Goal: Find specific page/section: Find specific page/section

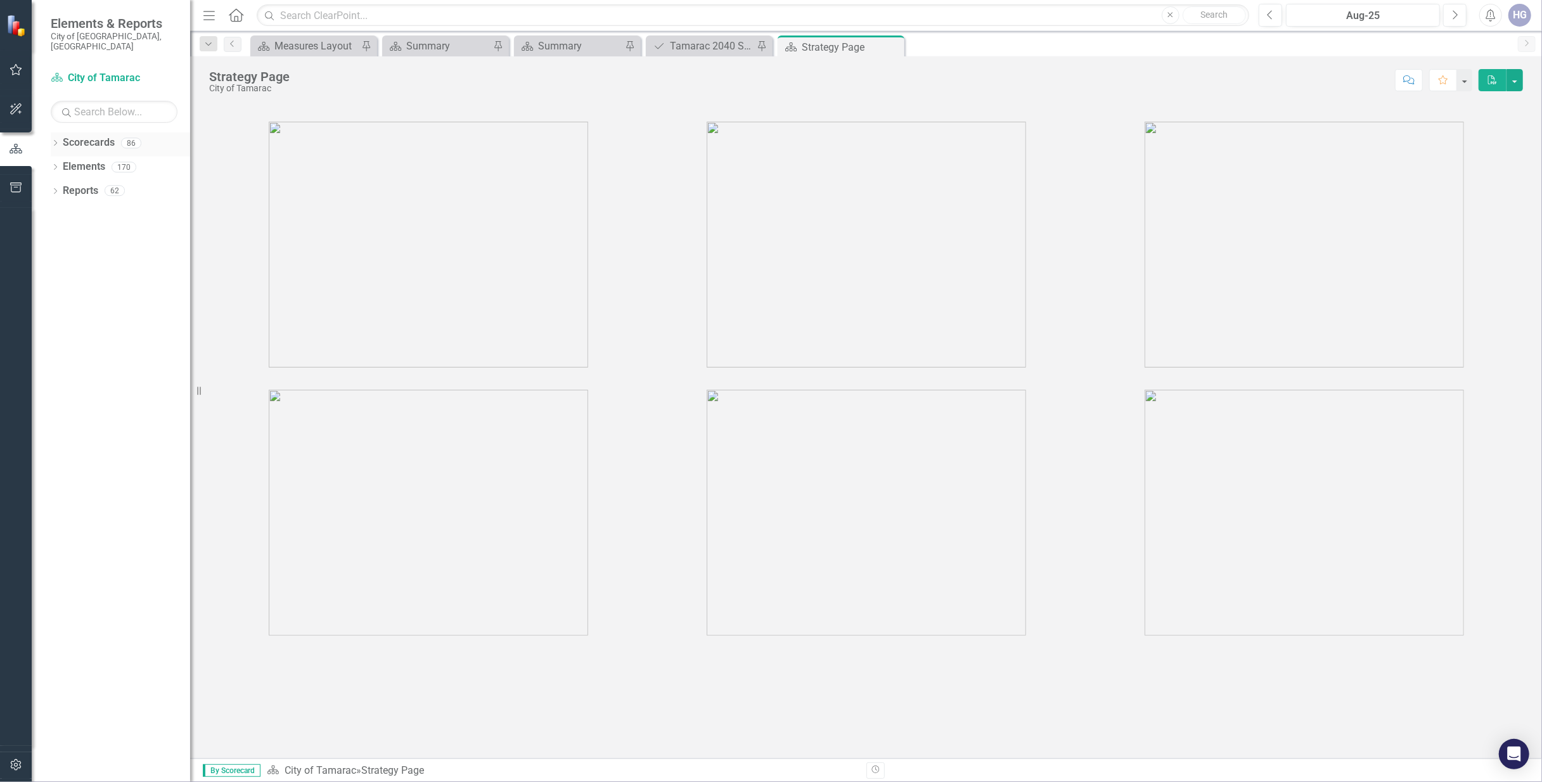
click at [61, 133] on div "Dropdown Scorecards 86" at bounding box center [120, 144] width 139 height 24
click at [54, 141] on icon "Dropdown" at bounding box center [55, 144] width 9 height 7
click at [70, 160] on link "City of Tamarac" at bounding box center [130, 167] width 120 height 15
click at [63, 163] on icon "Dropdown" at bounding box center [62, 167] width 10 height 8
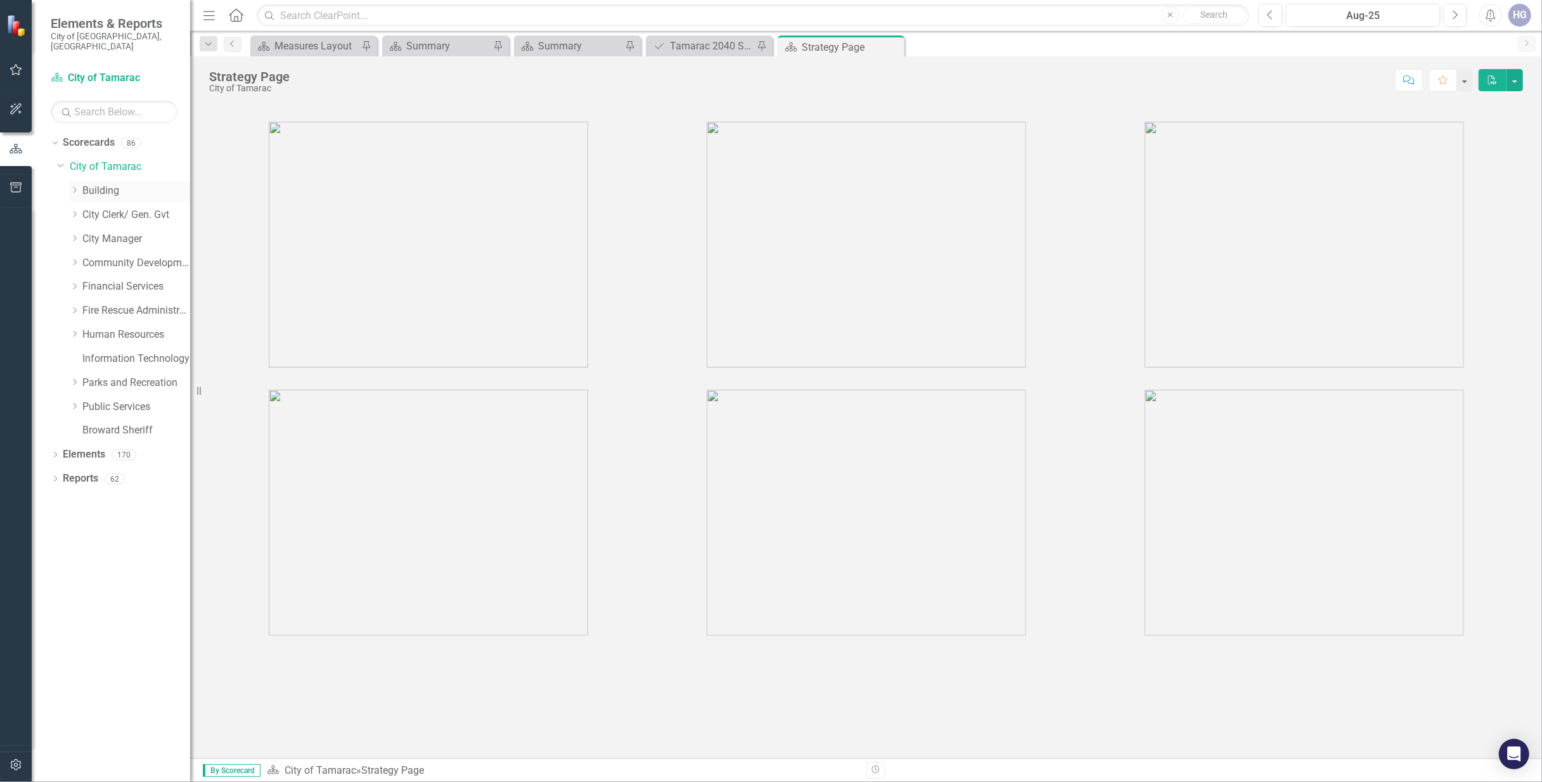
click at [99, 184] on link "Building" at bounding box center [136, 191] width 108 height 15
click at [67, 181] on div "Dropdown Building" at bounding box center [123, 193] width 133 height 24
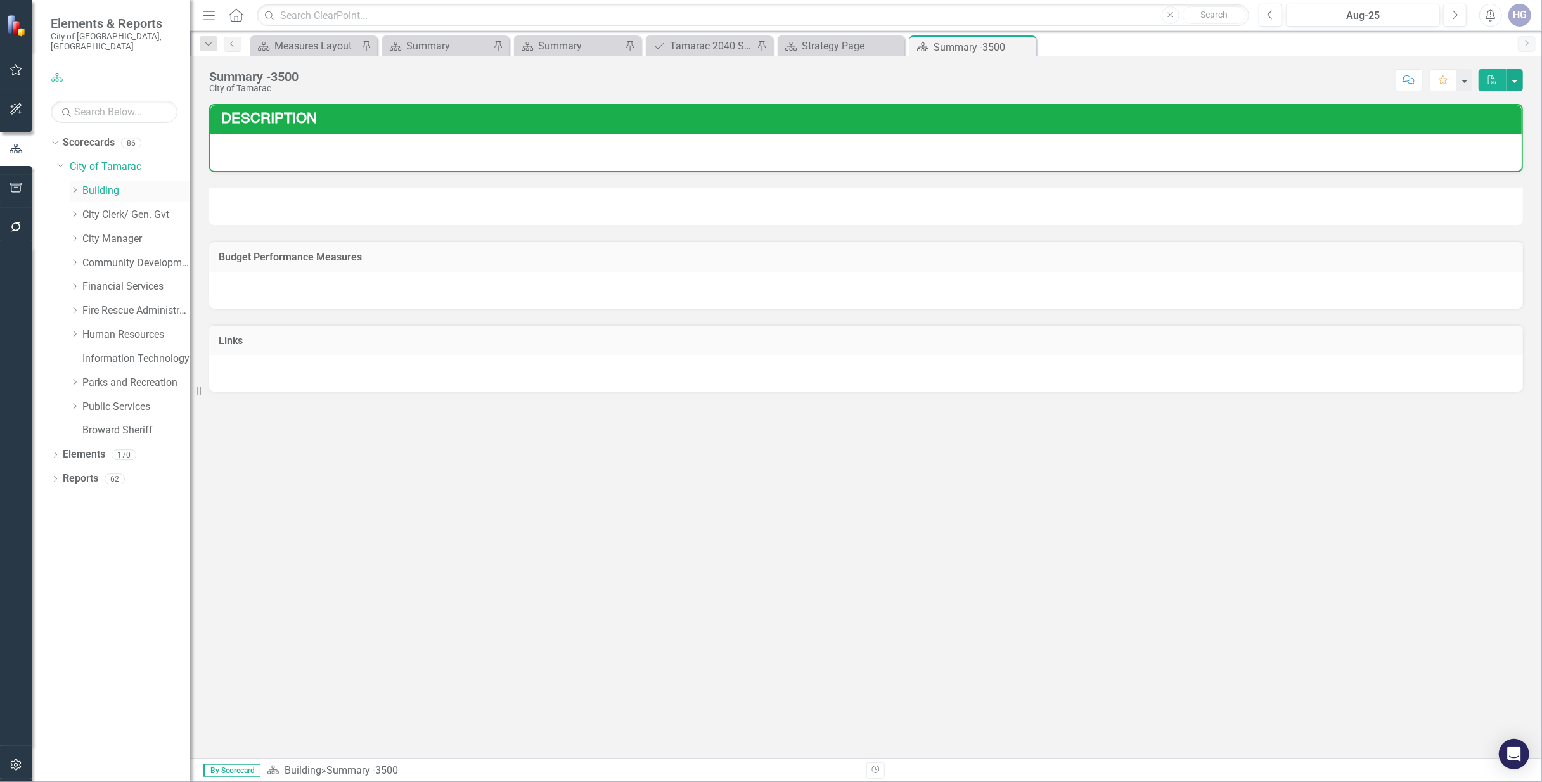
click at [77, 186] on icon "Dropdown" at bounding box center [75, 190] width 10 height 8
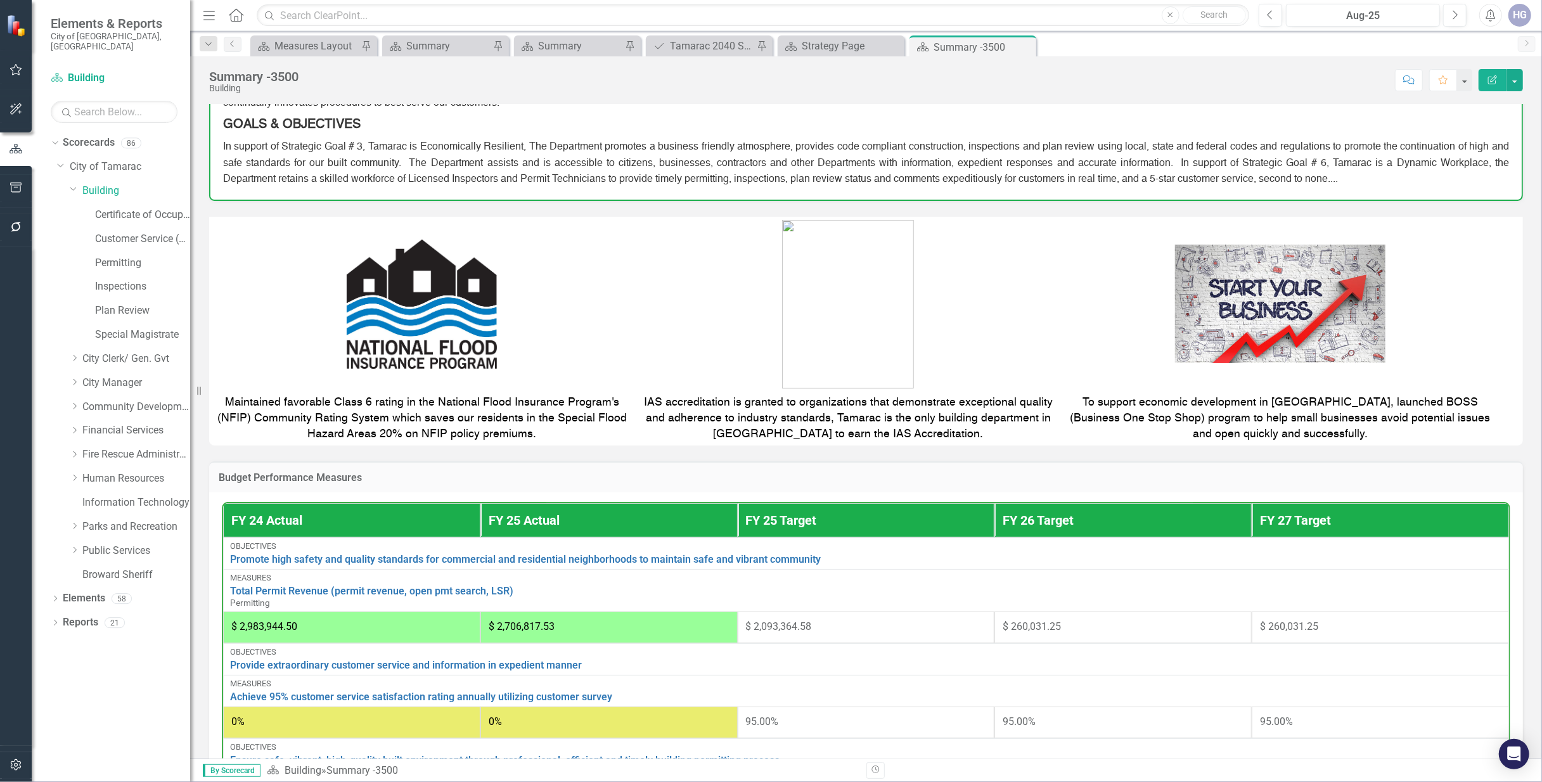
scroll to position [507, 0]
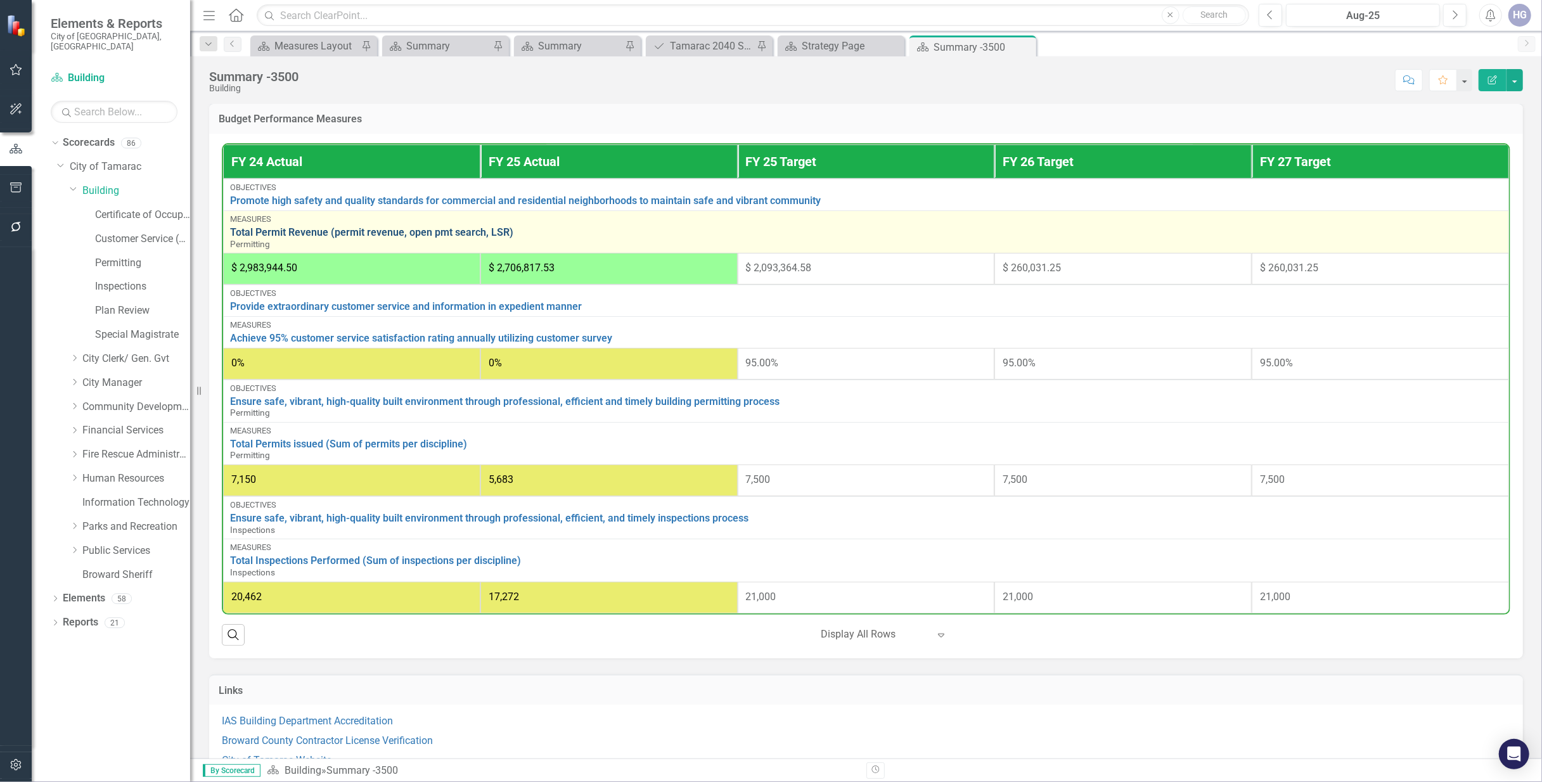
click at [289, 234] on link "Total Permit Revenue (permit revenue, open pmt search, LSR)" at bounding box center [866, 232] width 1272 height 11
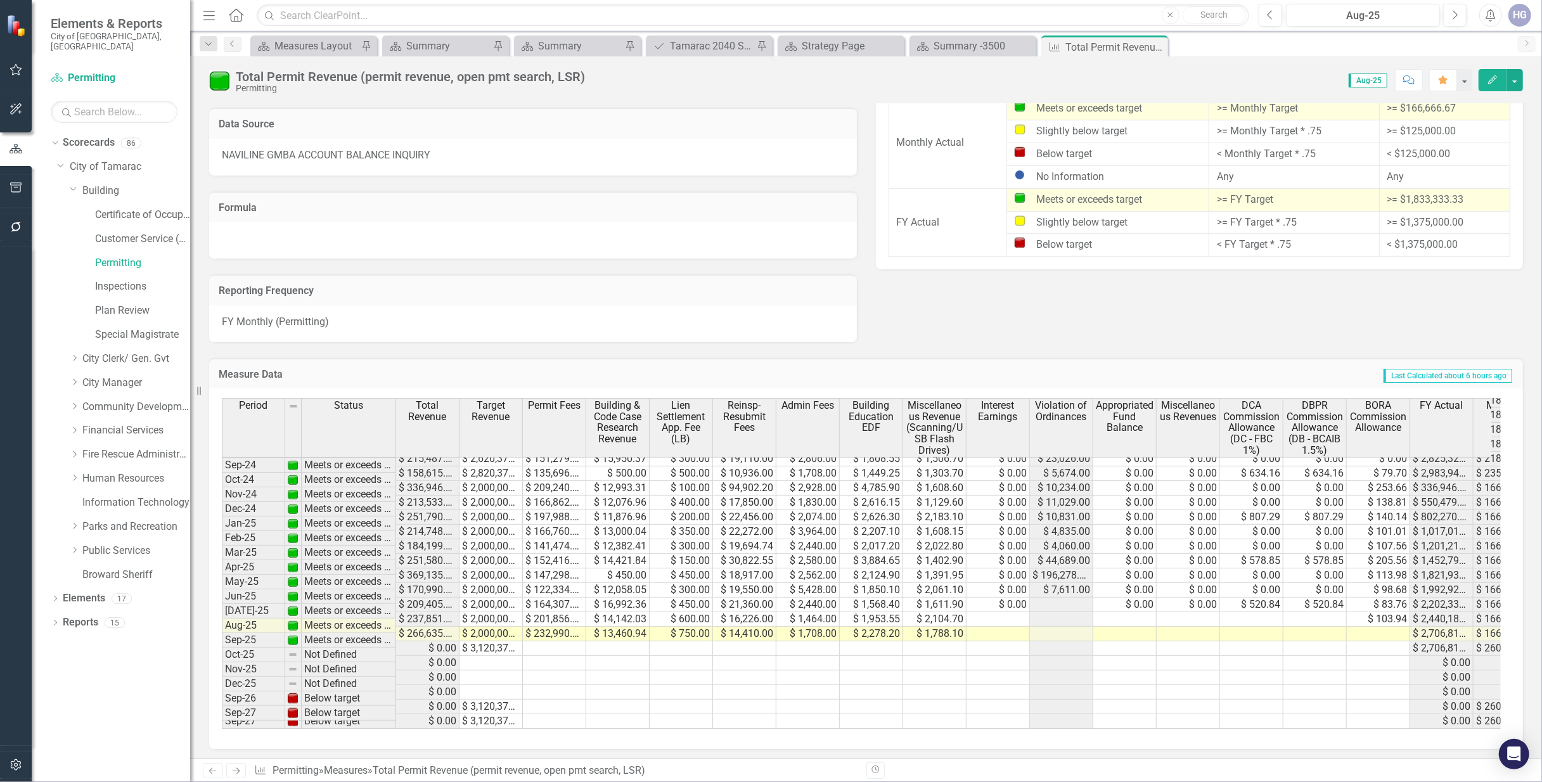
scroll to position [545, 0]
drag, startPoint x: 838, startPoint y: 262, endPoint x: 759, endPoint y: 156, distance: 132.3
click at [759, 156] on div "NAVILINE GMBA ACCOUNT BALANCE INQUIRY" at bounding box center [533, 157] width 648 height 37
